Goal: Navigation & Orientation: Find specific page/section

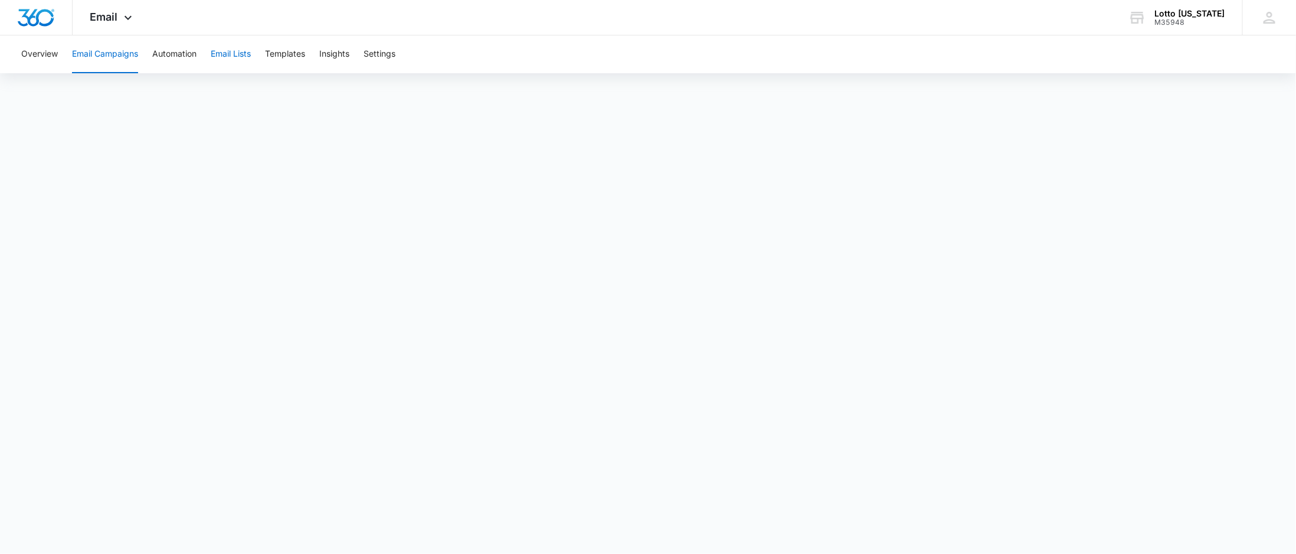
click at [241, 52] on button "Email Lists" at bounding box center [231, 54] width 40 height 38
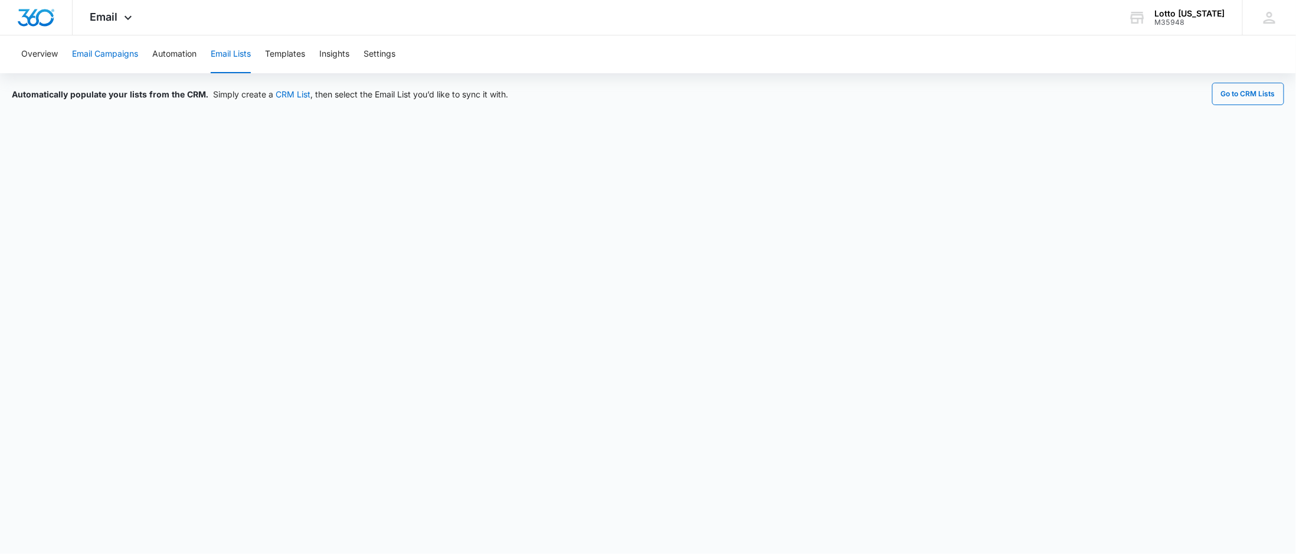
click at [116, 53] on button "Email Campaigns" at bounding box center [105, 54] width 66 height 38
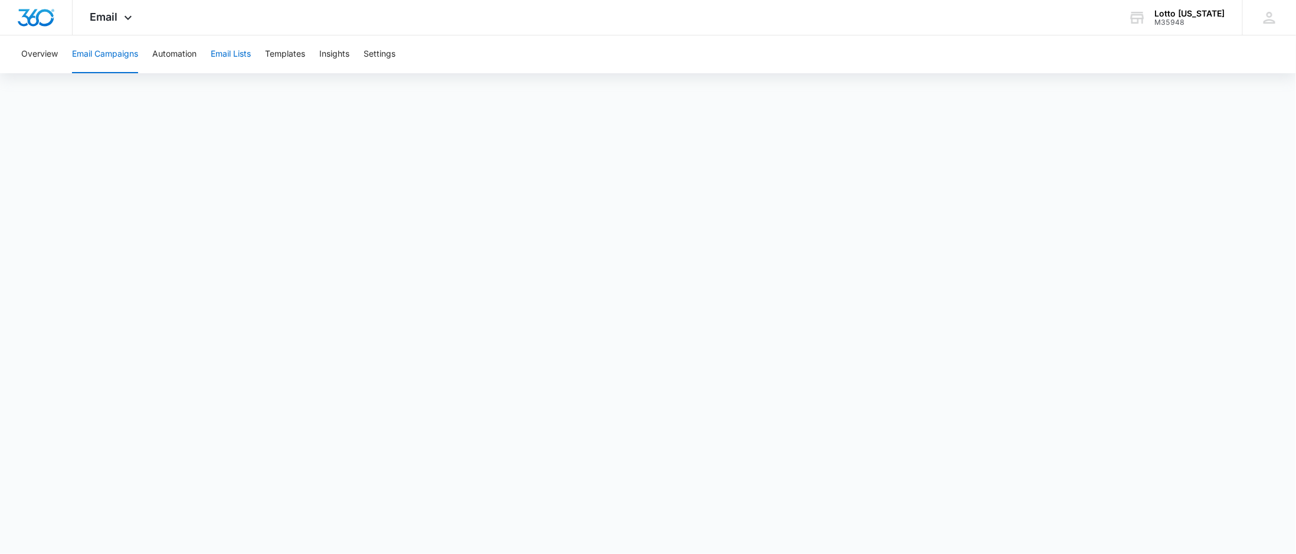
click at [227, 54] on button "Email Lists" at bounding box center [231, 54] width 40 height 38
click at [102, 54] on button "Email Campaigns" at bounding box center [105, 54] width 66 height 38
